Goal: Task Accomplishment & Management: Manage account settings

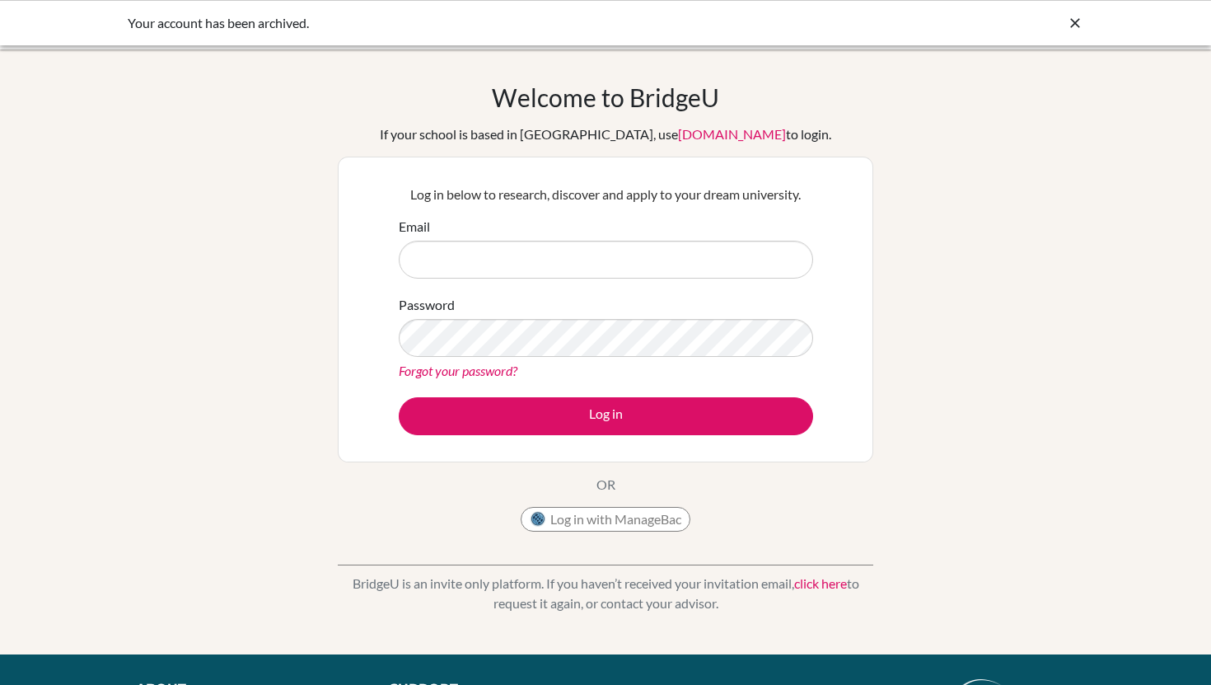
type input "[PERSON_NAME][EMAIL_ADDRESS][DOMAIN_NAME]"
click at [579, 390] on form "Email [PERSON_NAME][EMAIL_ADDRESS][DOMAIN_NAME] Password Forgot your password? …" at bounding box center [606, 326] width 414 height 218
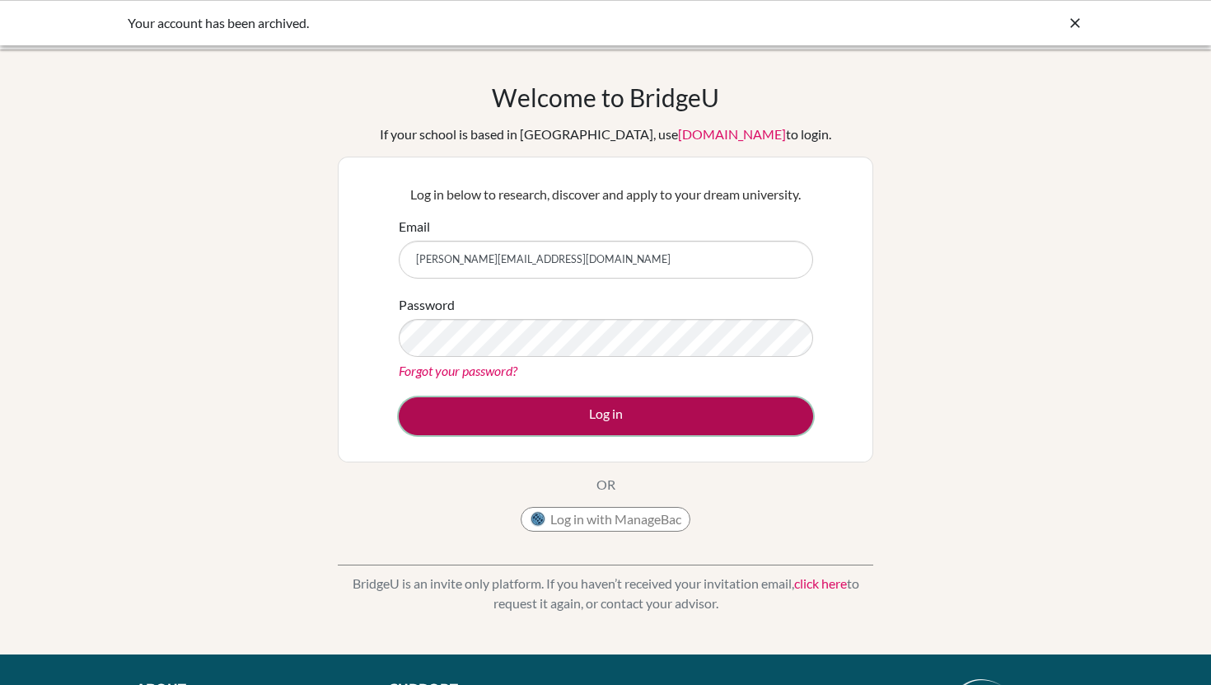
click at [579, 399] on button "Log in" at bounding box center [606, 416] width 414 height 38
